Goal: Contribute content: Contribute content

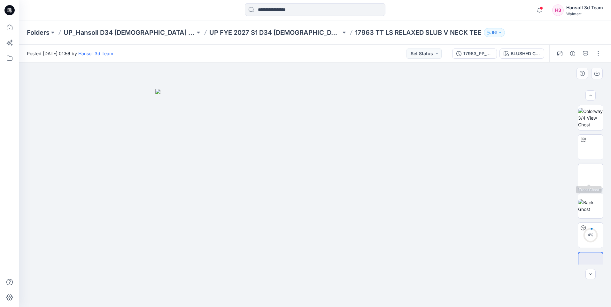
scroll to position [13, 0]
click at [596, 53] on button "button" at bounding box center [598, 54] width 10 height 10
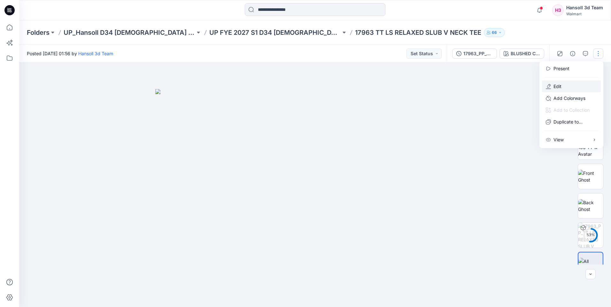
click at [565, 86] on button "Edit" at bounding box center [571, 87] width 59 height 12
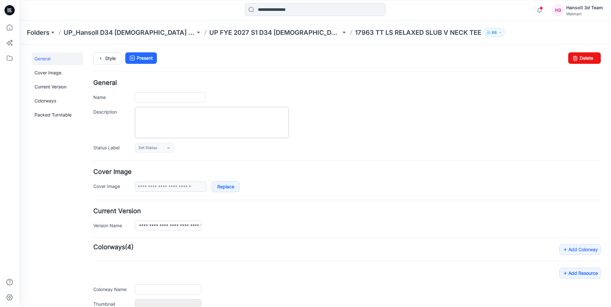
type input "**********"
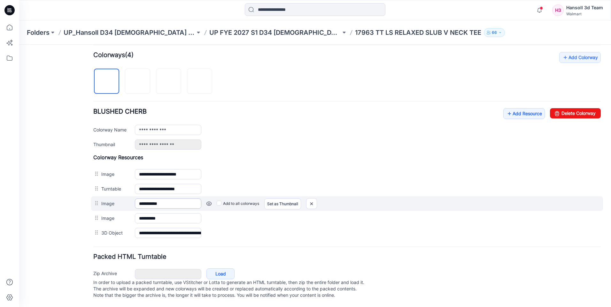
scroll to position [199, 0]
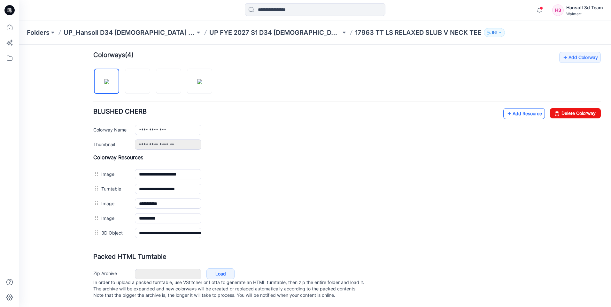
click at [522, 109] on link "Add Resource" at bounding box center [524, 113] width 42 height 11
drag, startPoint x: 413, startPoint y: 177, endPoint x: 450, endPoint y: 160, distance: 40.8
click at [412, 182] on div "**********" at bounding box center [346, 189] width 507 height 15
click at [513, 108] on link "Add Resource" at bounding box center [524, 113] width 42 height 11
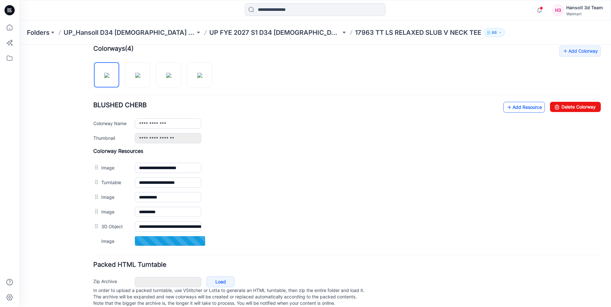
click at [514, 105] on link "Add Resource" at bounding box center [524, 107] width 42 height 11
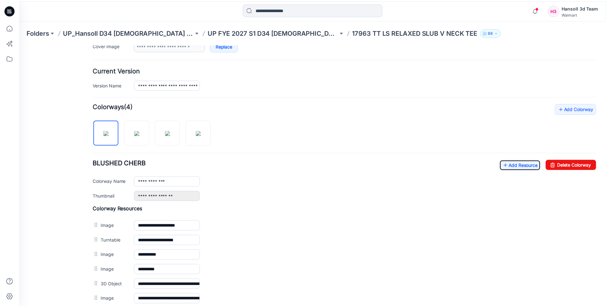
scroll to position [4, 0]
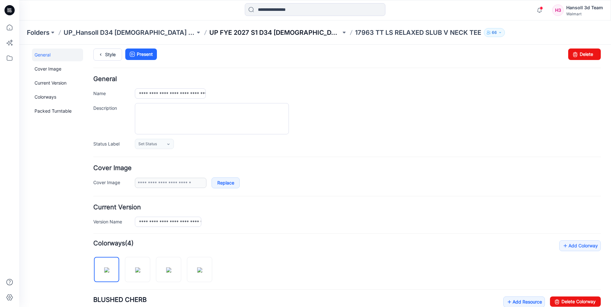
click at [256, 29] on p "UP FYE 2027 S1 D34 Ladies Knit Tops" at bounding box center [275, 32] width 132 height 9
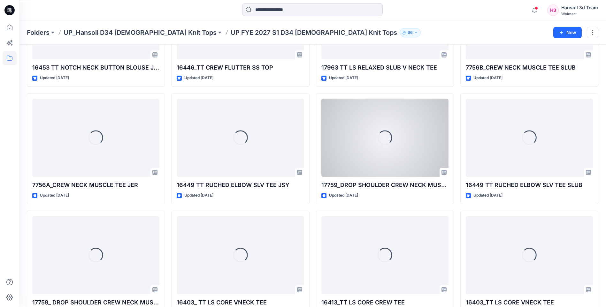
scroll to position [686, 0]
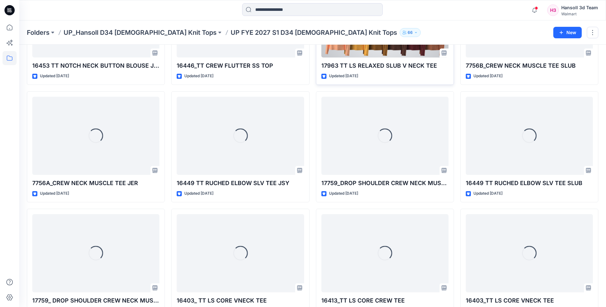
click at [373, 72] on div "17963 TT LS RELAXED SLUB V NECK TEE Updated 4 months ago Set Status" at bounding box center [385, 29] width 138 height 111
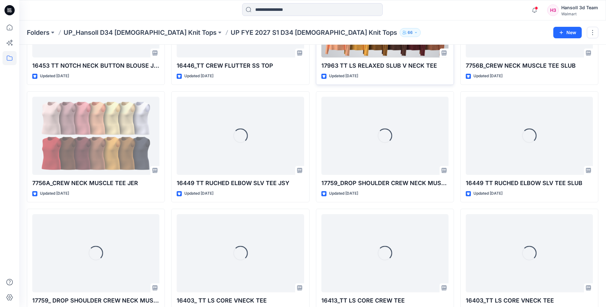
click at [379, 63] on p "17963 TT LS RELAXED SLUB V NECK TEE" at bounding box center [384, 65] width 127 height 9
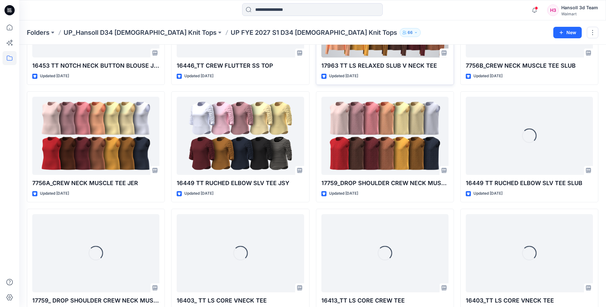
click at [393, 51] on div at bounding box center [384, 18] width 127 height 78
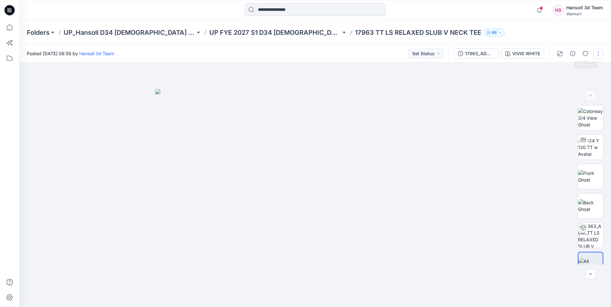
click at [596, 52] on button "button" at bounding box center [598, 54] width 10 height 10
click at [556, 84] on p "Edit" at bounding box center [557, 86] width 8 height 7
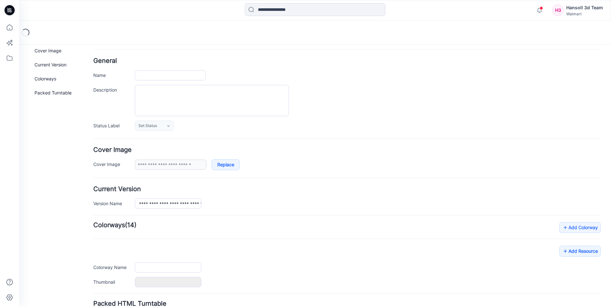
type input "**********"
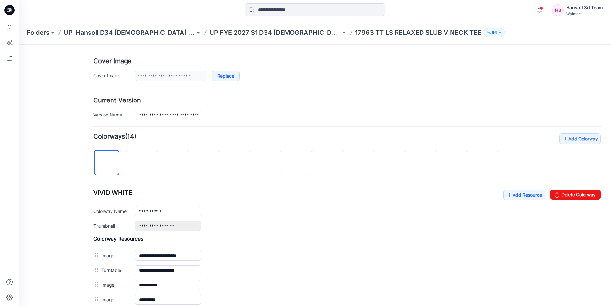
scroll to position [199, 0]
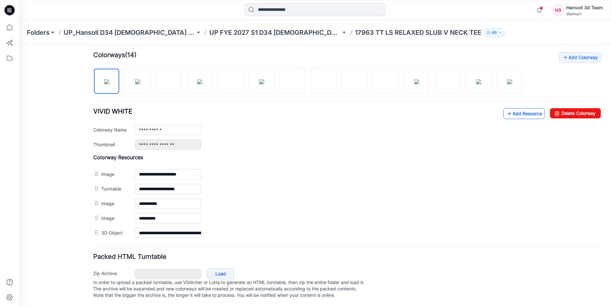
click at [518, 111] on link "Add Resource" at bounding box center [524, 113] width 42 height 11
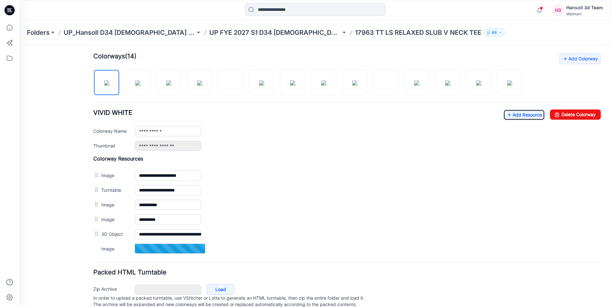
scroll to position [192, 0]
click at [519, 116] on link "Add Resource" at bounding box center [524, 114] width 42 height 11
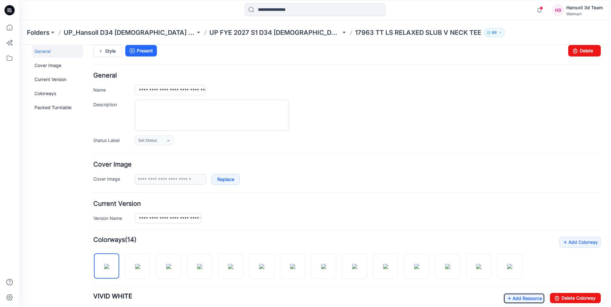
scroll to position [0, 0]
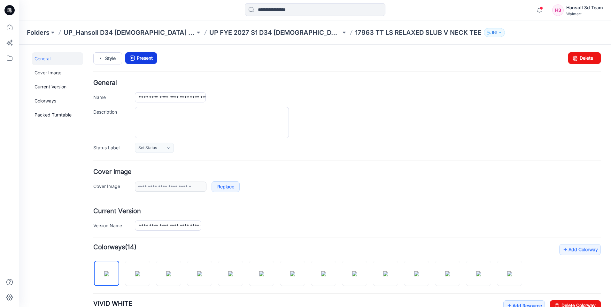
click at [129, 59] on icon at bounding box center [132, 58] width 9 height 12
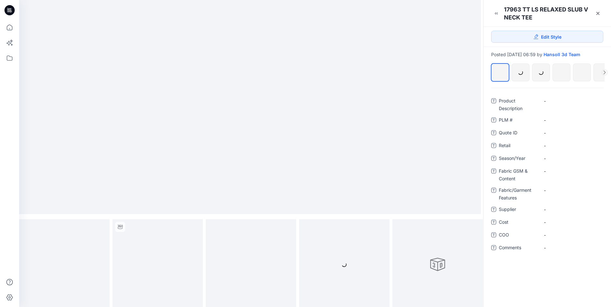
scroll to position [96, 0]
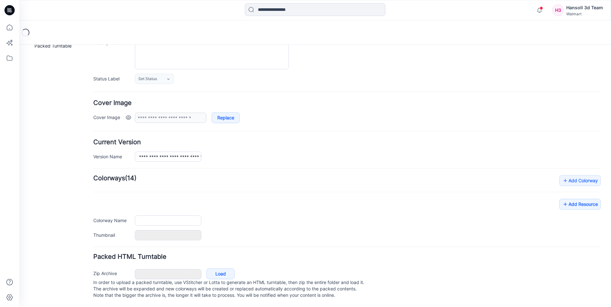
type input "**********"
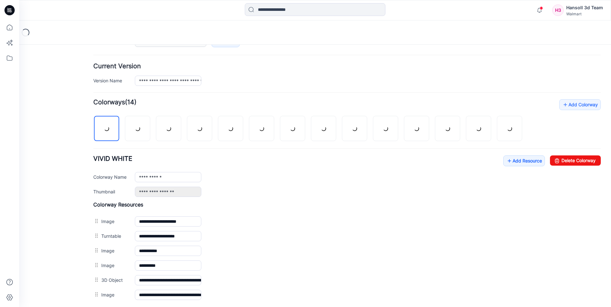
scroll to position [213, 0]
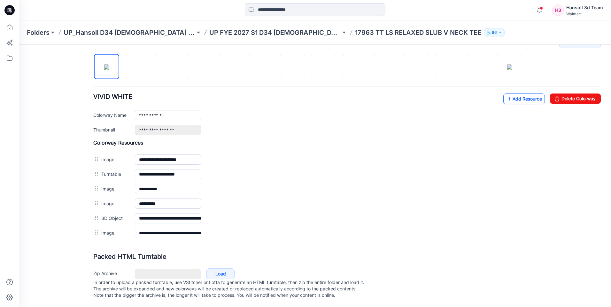
click at [515, 97] on link "Add Resource" at bounding box center [524, 99] width 42 height 11
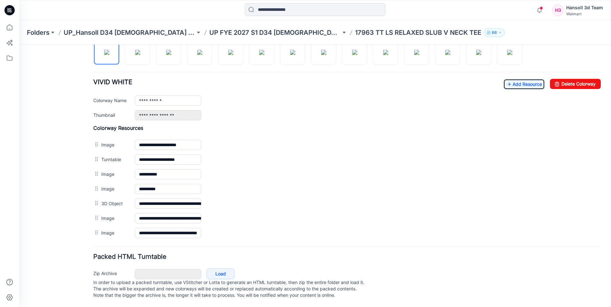
scroll to position [0, 0]
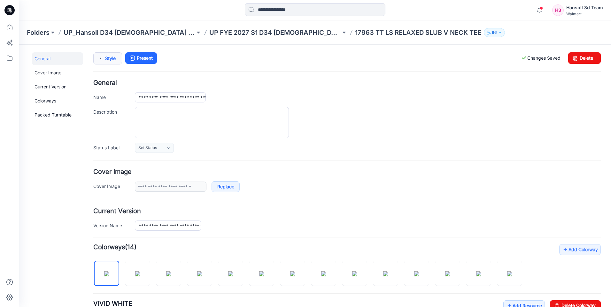
click at [115, 60] on link "Style" at bounding box center [107, 58] width 29 height 12
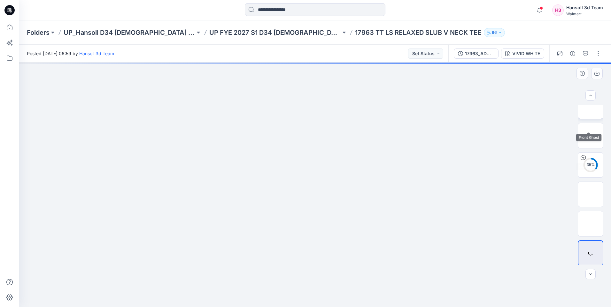
scroll to position [72, 0]
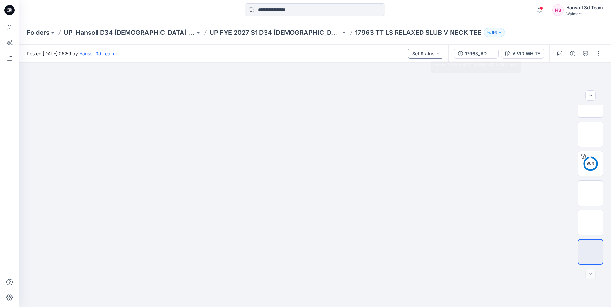
click at [422, 58] on button "Set Status" at bounding box center [425, 54] width 35 height 10
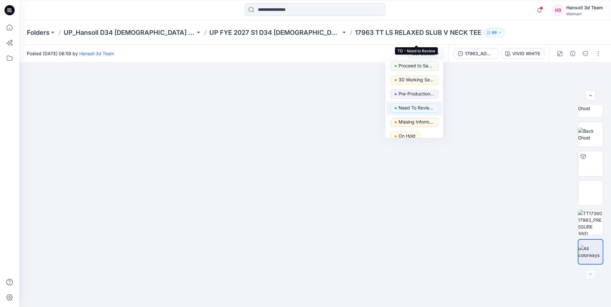
scroll to position [64, 0]
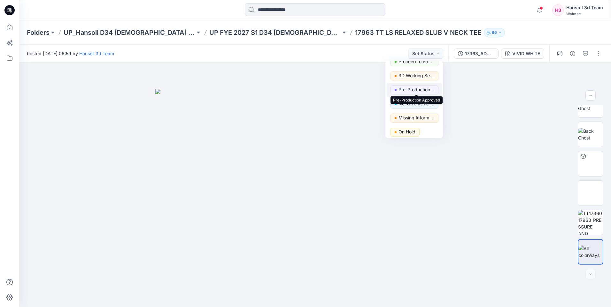
click at [416, 90] on p "Pre-Production Approved" at bounding box center [416, 90] width 36 height 8
